Goal: Information Seeking & Learning: Learn about a topic

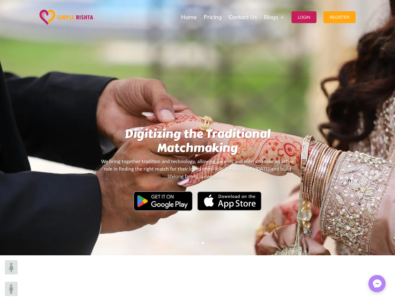
click at [197, 150] on h1 "Digitizing the Traditional Matchmaking" at bounding box center [198, 142] width 196 height 31
click at [197, 128] on h1 "Digitizing the Traditional Matchmaking" at bounding box center [198, 142] width 196 height 31
click at [4, 128] on div "Digitizing the Traditional Matchmaking We bring together tradition and technolo…" at bounding box center [197, 127] width 395 height 255
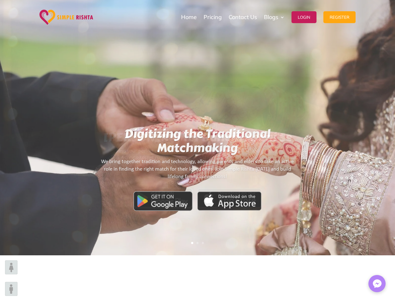
click at [391, 128] on div "Digitizing the Traditional Matchmaking We bring together tradition and technolo…" at bounding box center [197, 127] width 395 height 255
